Goal: Information Seeking & Learning: Learn about a topic

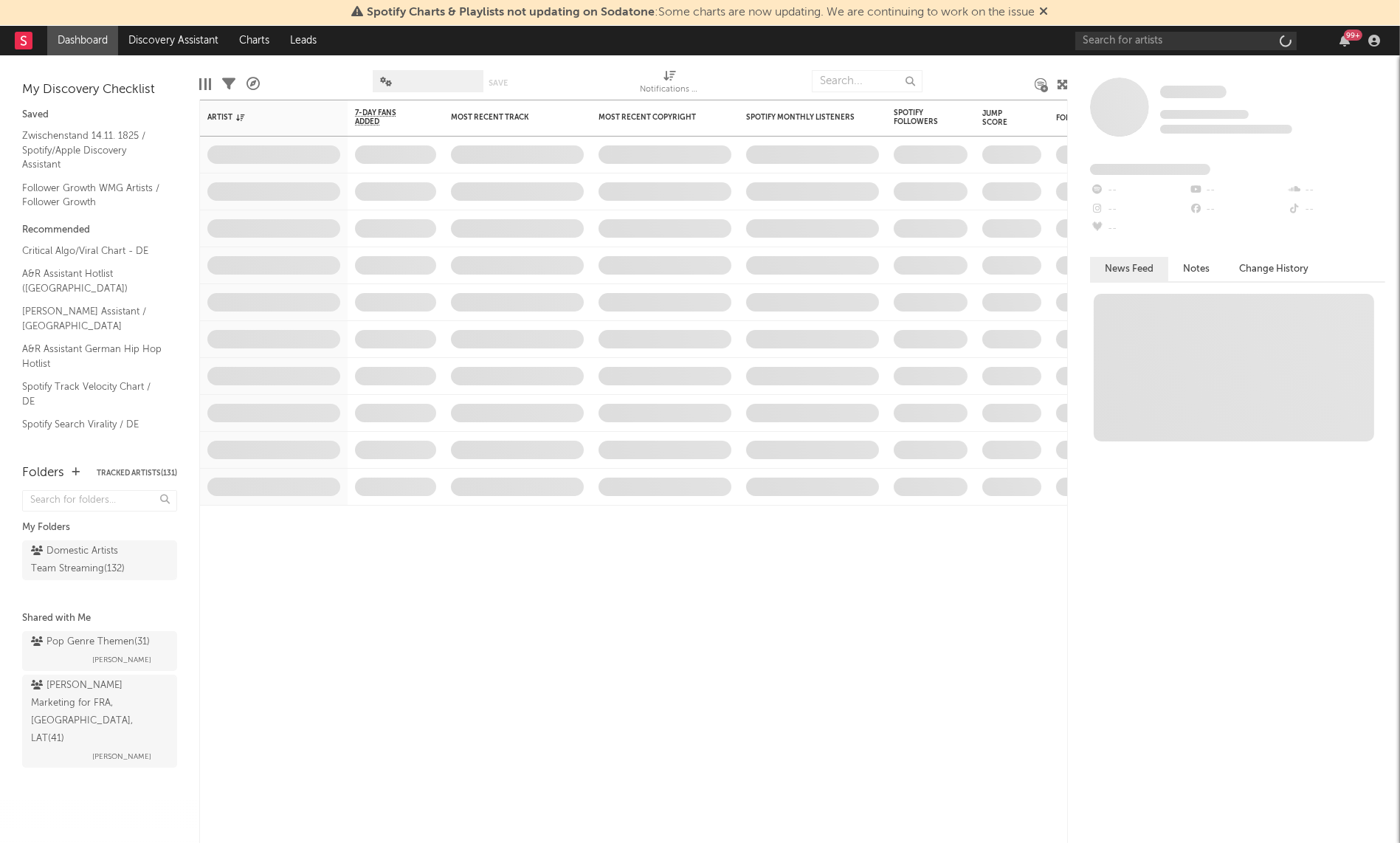
click at [1207, 50] on div "99 +" at bounding box center [1231, 40] width 310 height 30
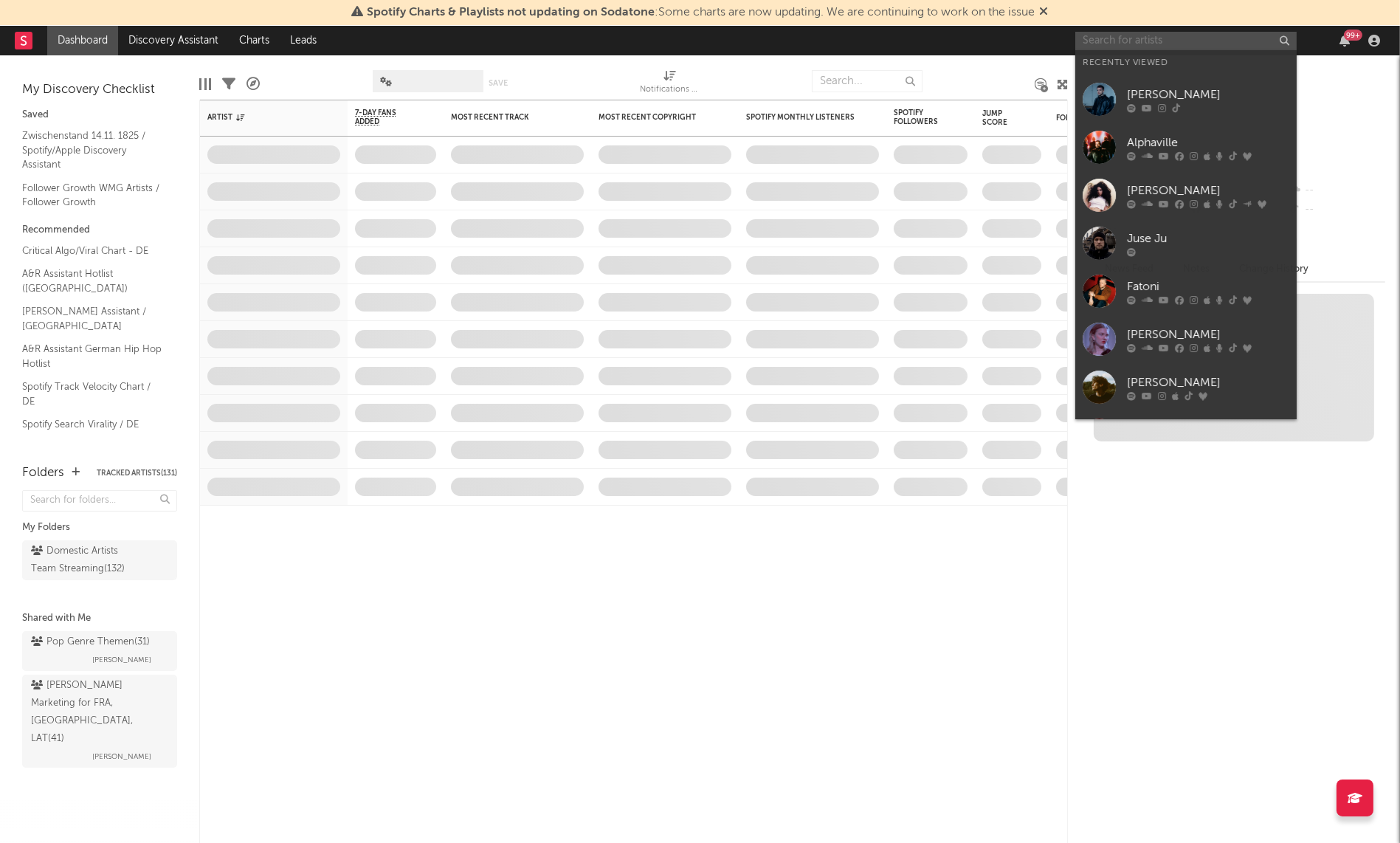
click at [1193, 41] on input "text" at bounding box center [1185, 40] width 221 height 18
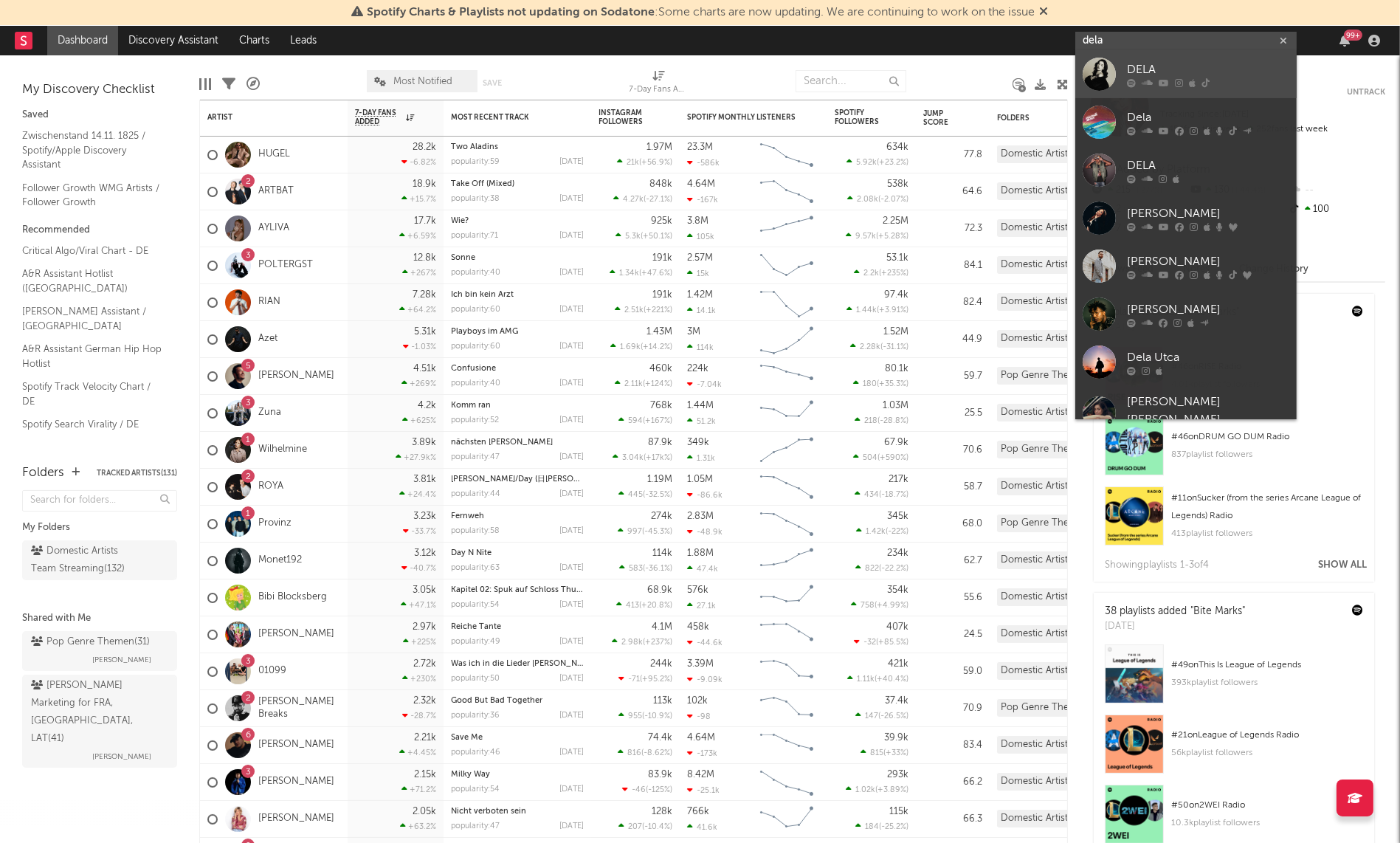
type input "dela"
click at [1146, 70] on div "DELA" at bounding box center [1208, 70] width 163 height 18
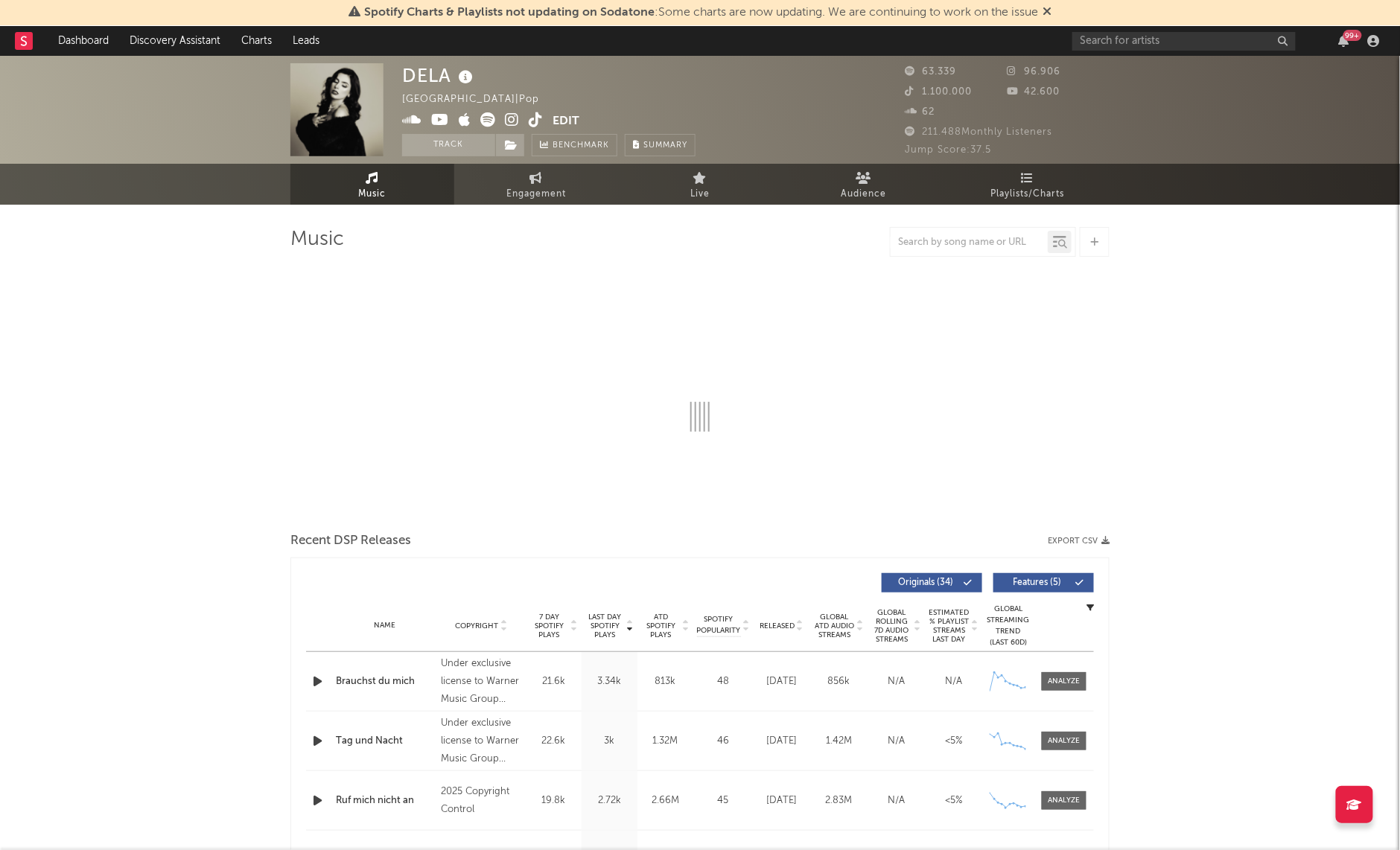
select select "6m"
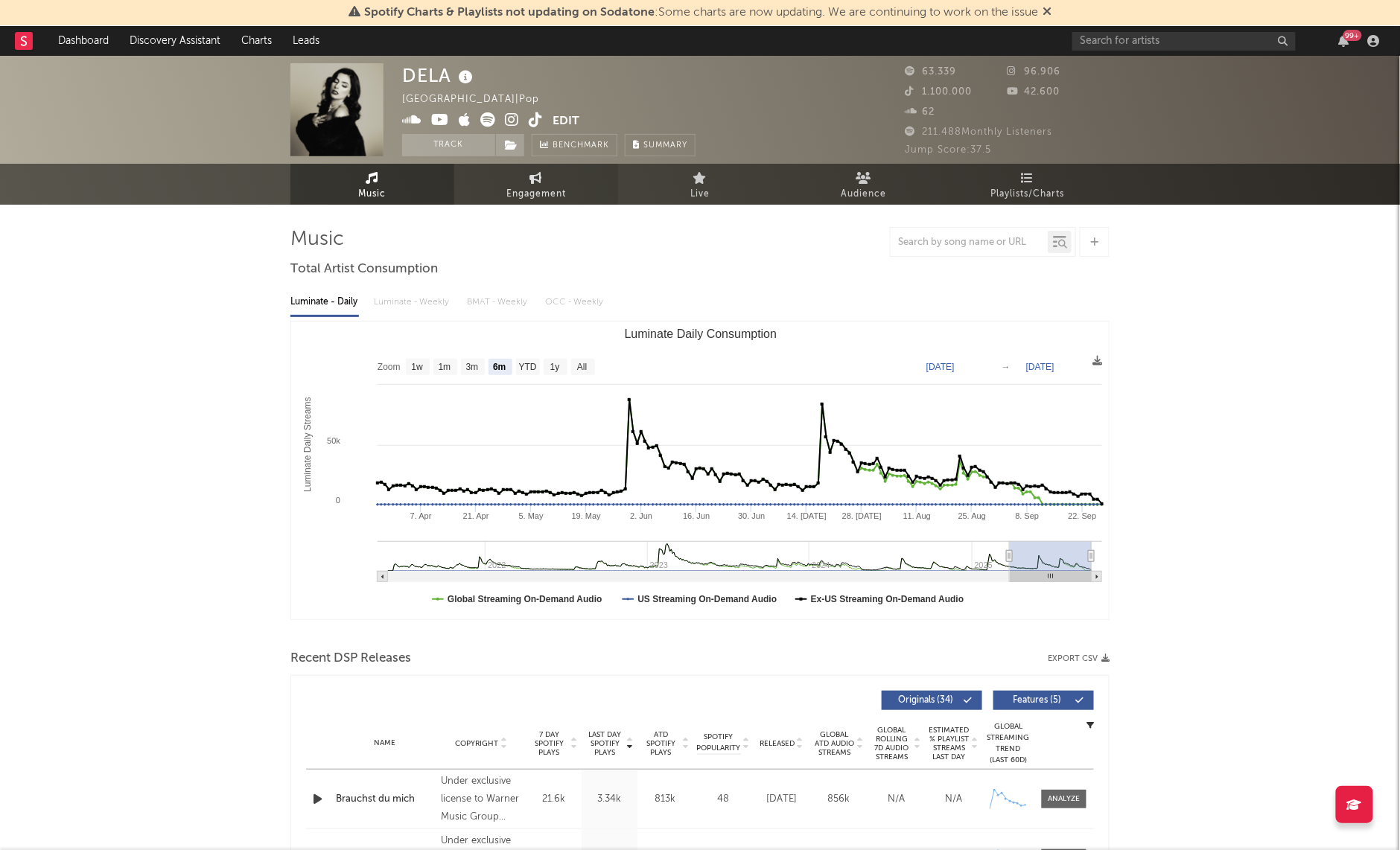
click at [512, 176] on link "Engagement" at bounding box center [536, 184] width 164 height 41
select select "1w"
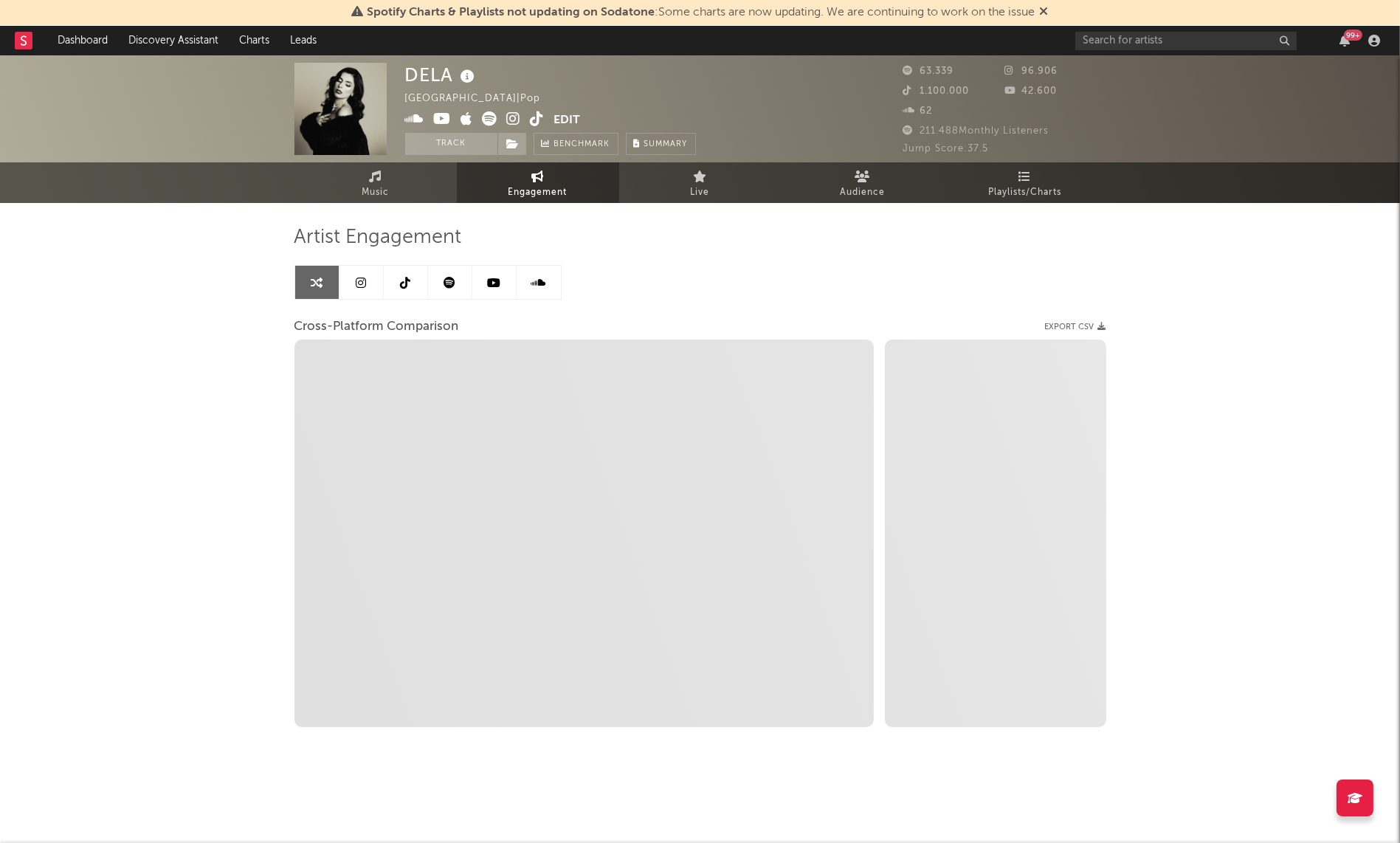
select select "1m"
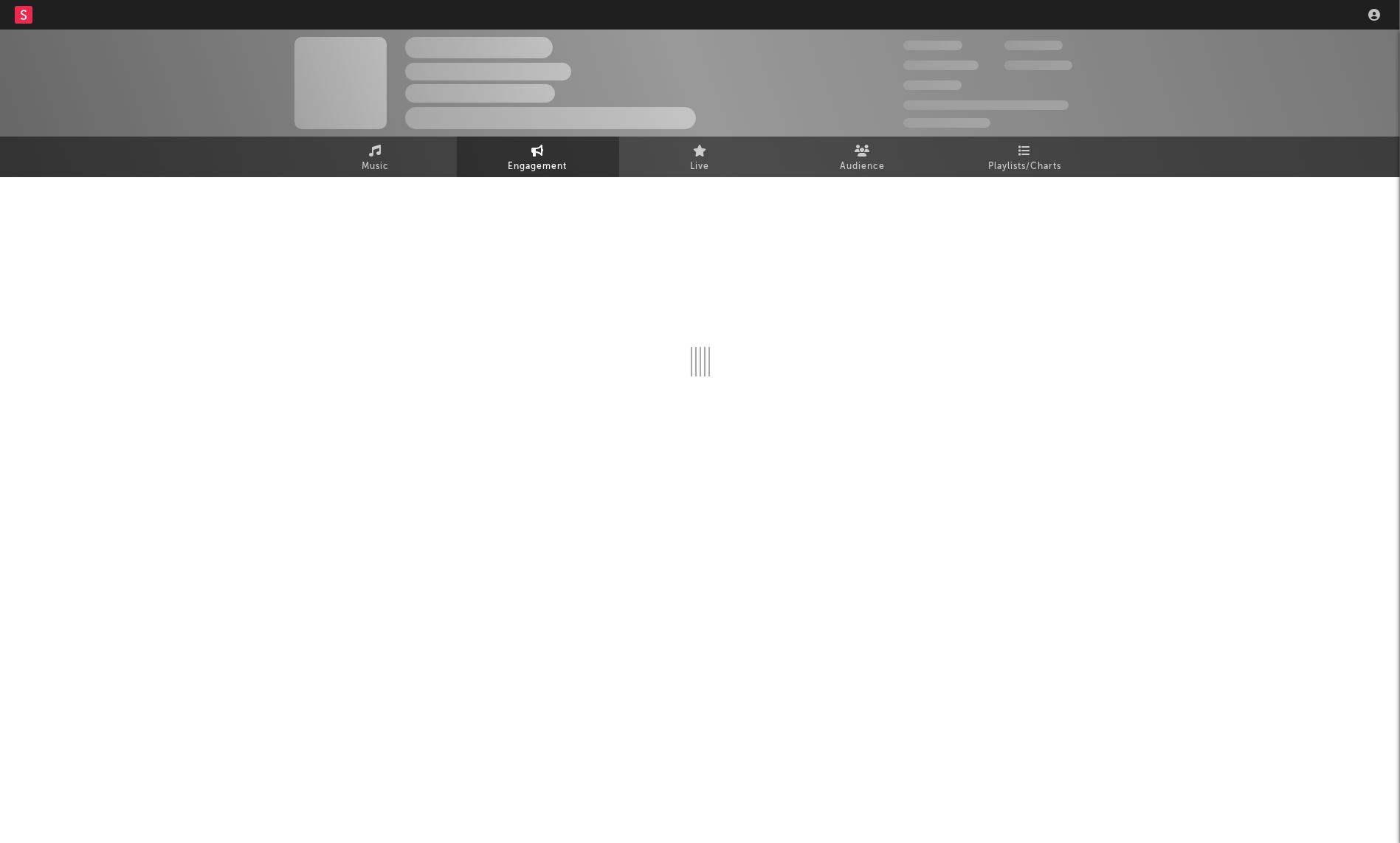
select select "1w"
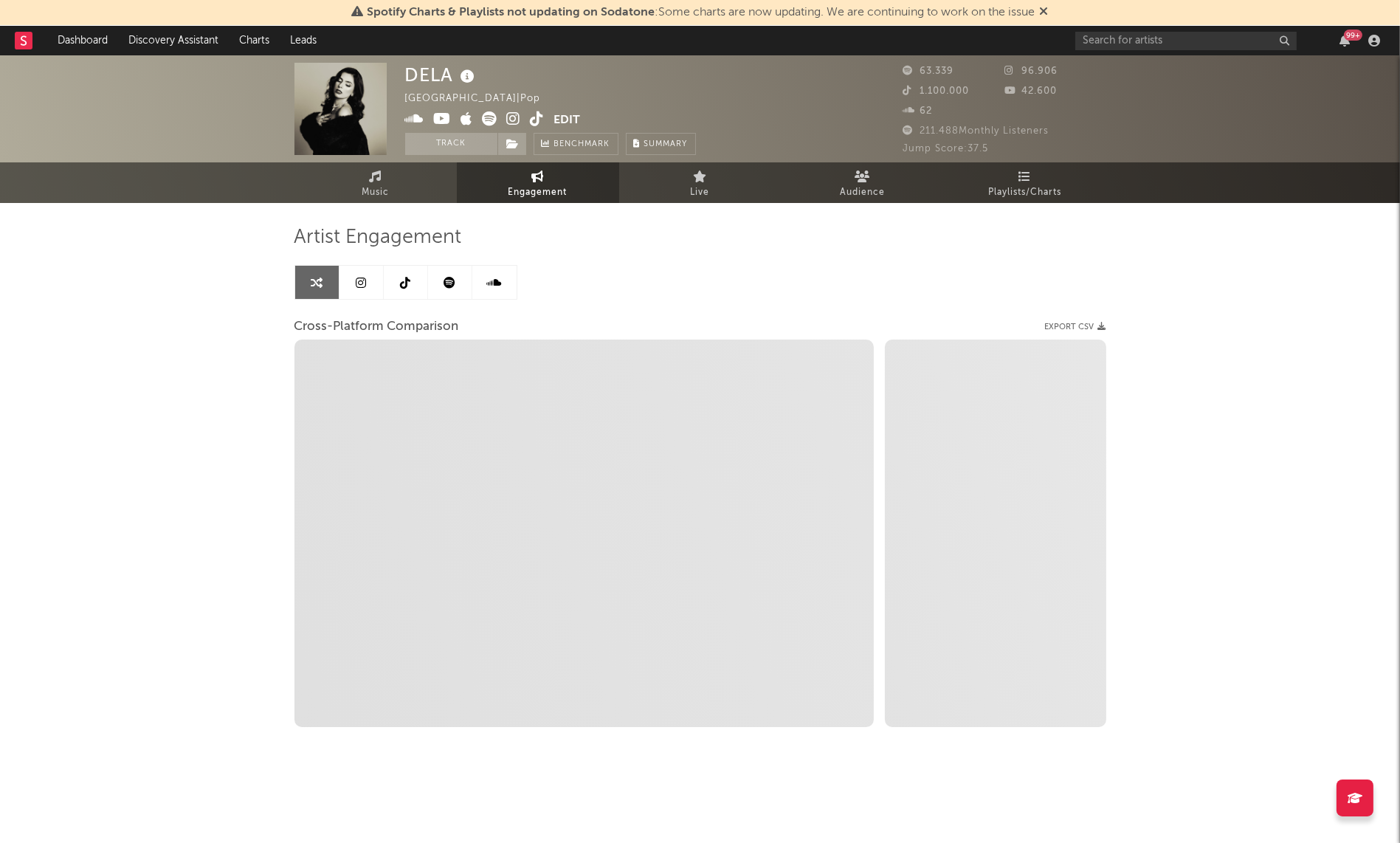
select select "1m"
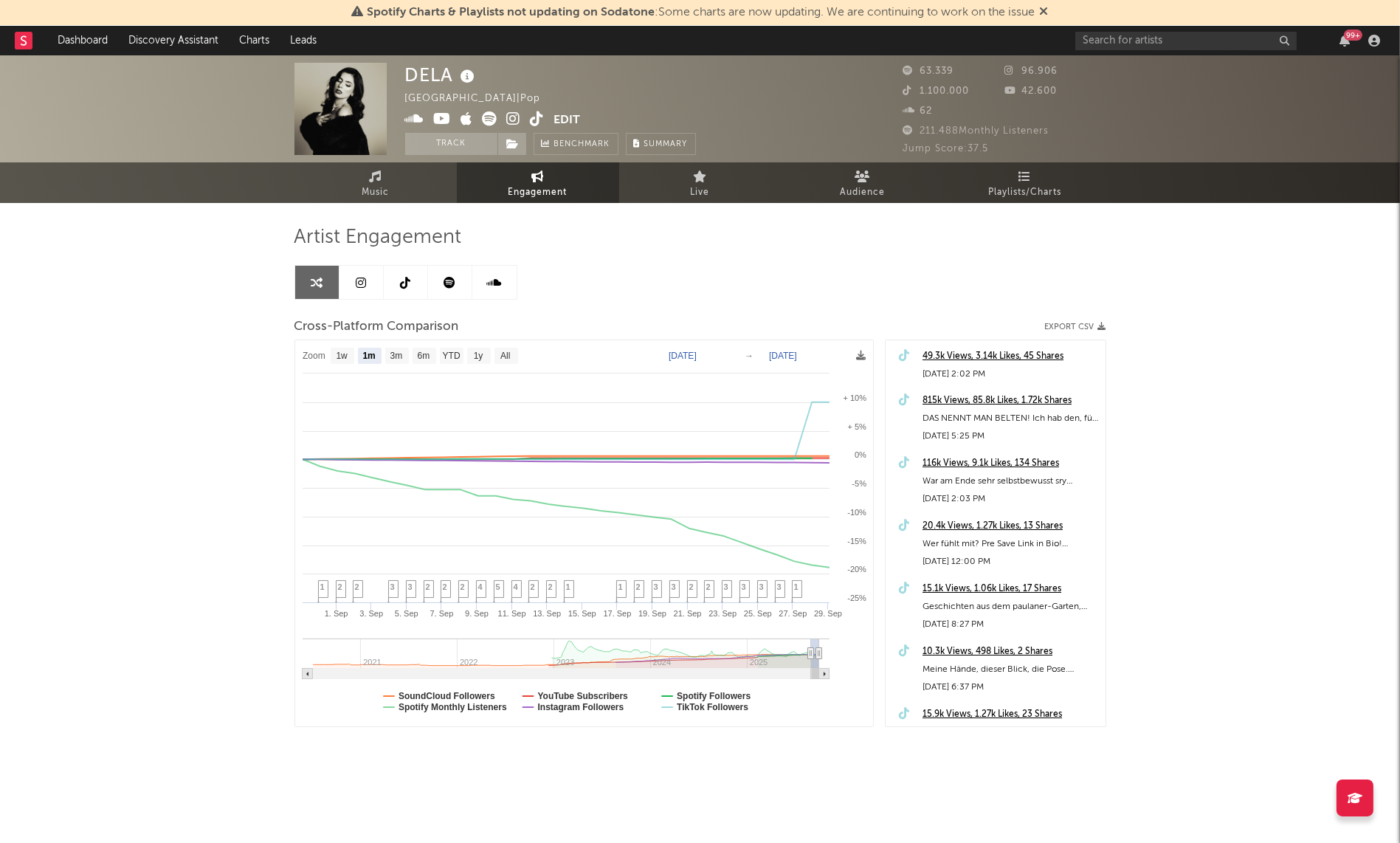
select select "1m"
